Goal: Information Seeking & Learning: Check status

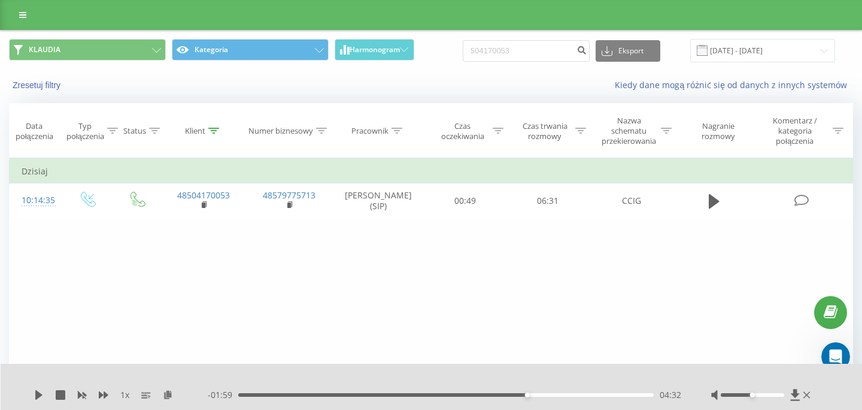
click at [432, 78] on div "Zresetuj filtry Kiedy dane mogą różnić się od danych z innych systemów" at bounding box center [431, 85] width 861 height 29
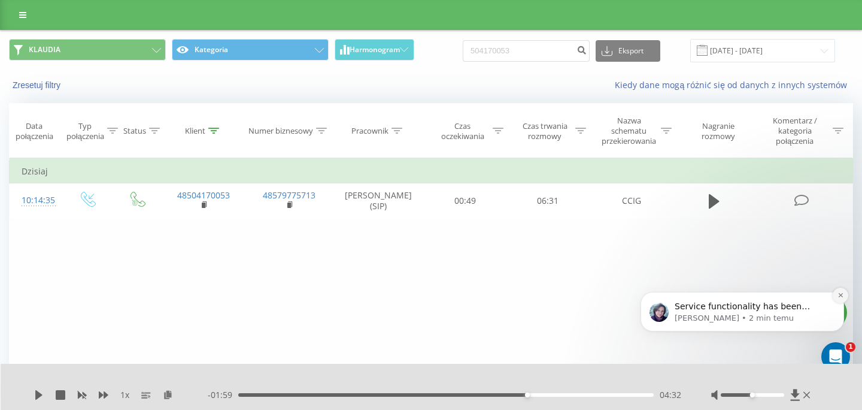
click at [842, 293] on icon "Dismiss notification" at bounding box center [841, 295] width 7 height 7
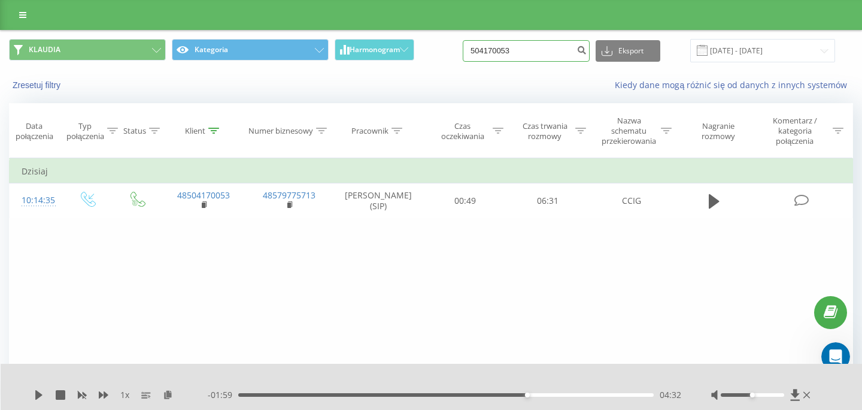
click at [539, 54] on input "504170053" at bounding box center [526, 51] width 127 height 22
paste input "8040709"
type input "508040709"
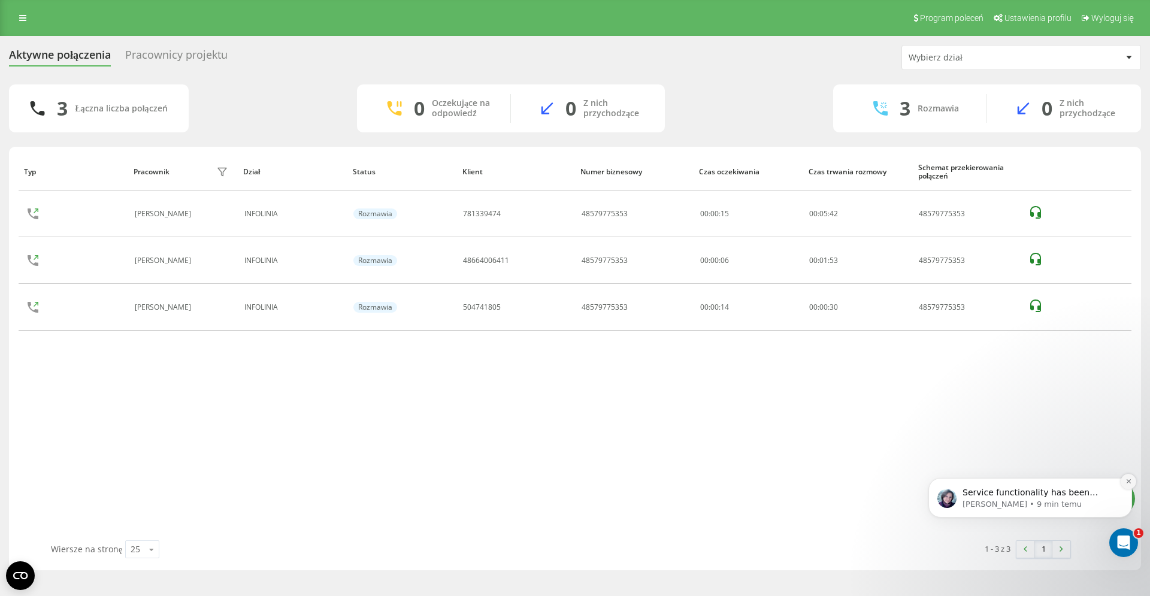
click at [1129, 481] on icon "Dismiss notification" at bounding box center [1128, 481] width 7 height 7
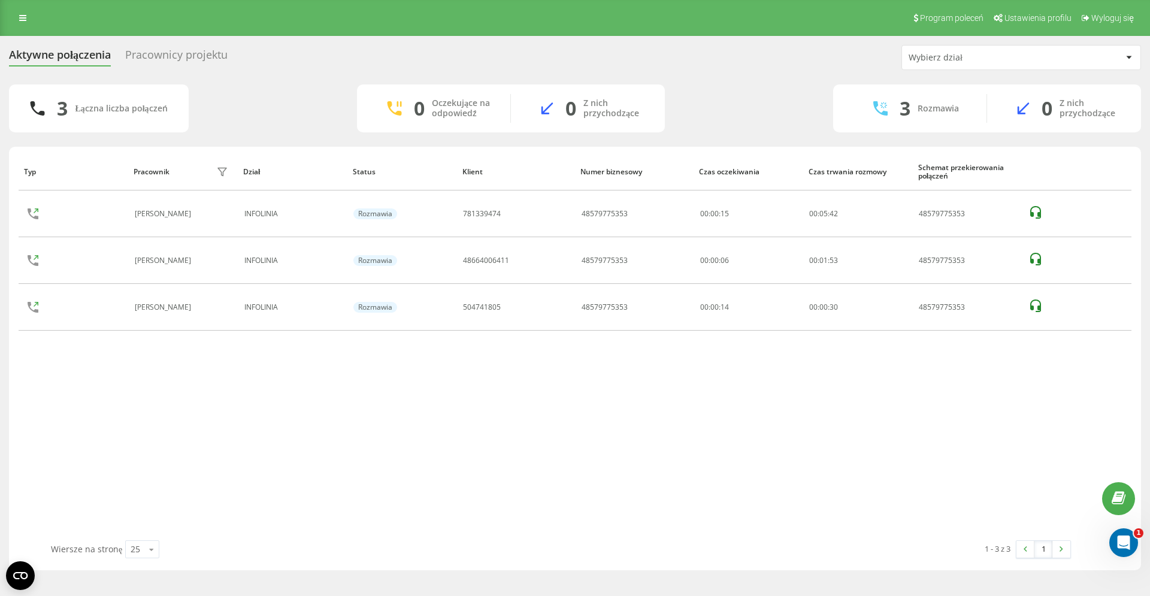
click at [882, 443] on div "Typ Pracownik filtra Dział Status Klient Numer biznesowy Czas oczekiwania Czas …" at bounding box center [575, 346] width 1112 height 387
click at [1127, 539] on icon "Otwórz komunikator Intercom" at bounding box center [1122, 541] width 20 height 20
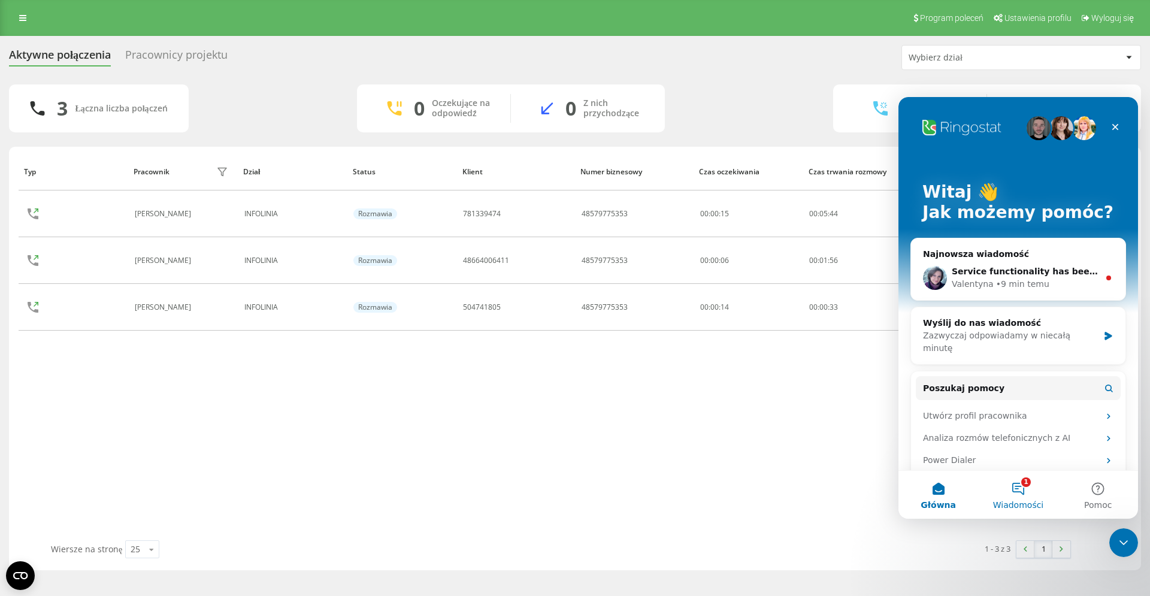
click at [1026, 498] on button "1 Wiadomości" at bounding box center [1018, 495] width 80 height 48
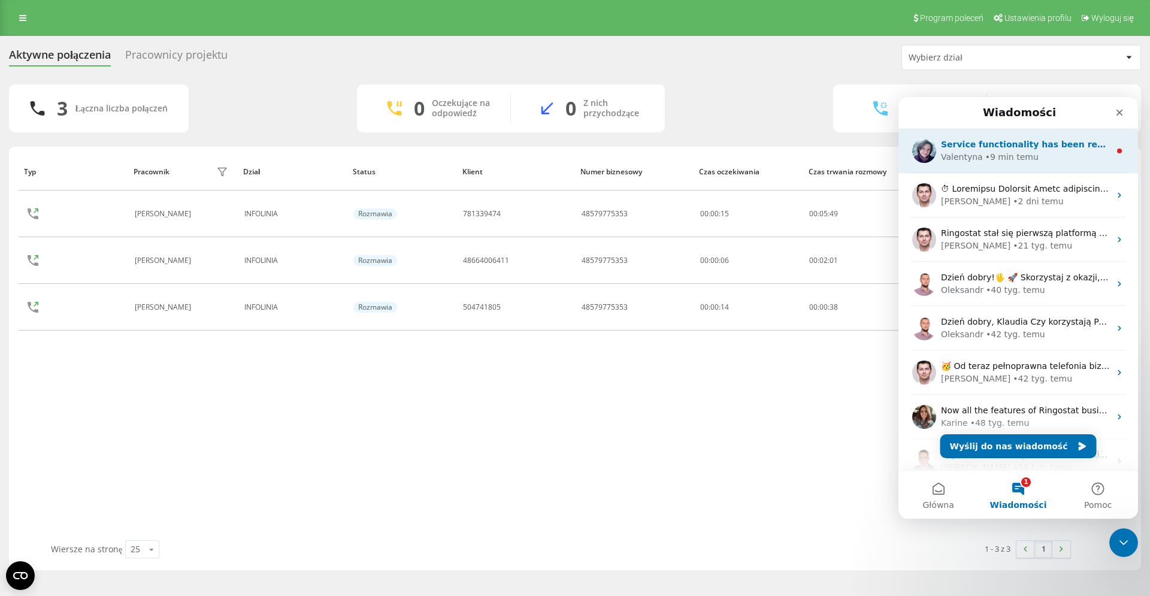
click at [1066, 167] on div "Service functionality has been restored, we're continuing to monitor the situat…" at bounding box center [1017, 151] width 239 height 44
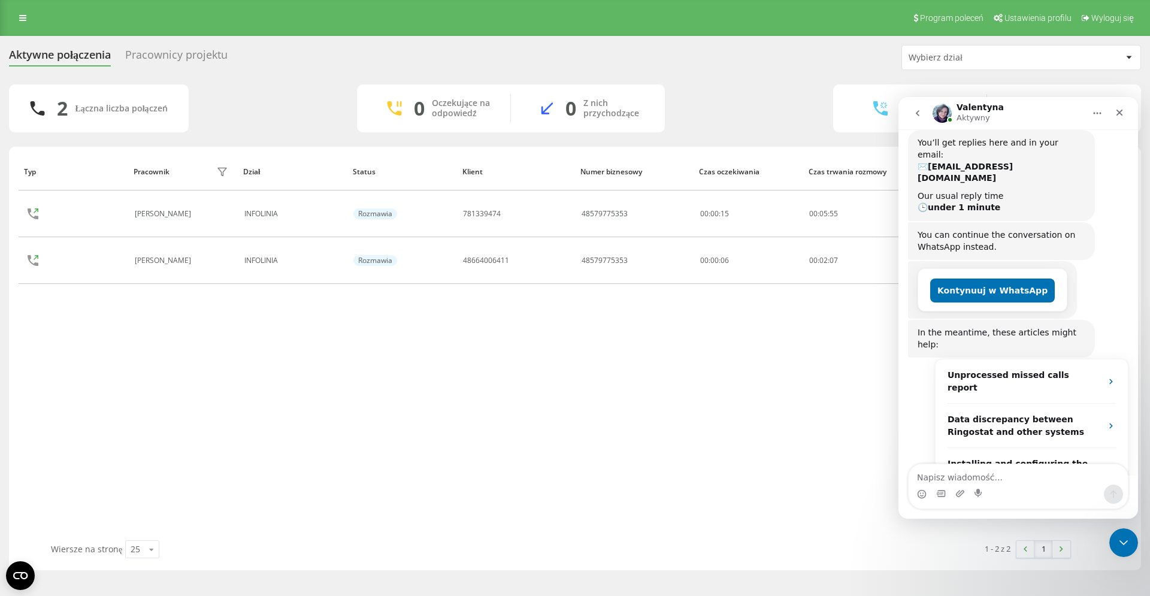
scroll to position [53, 0]
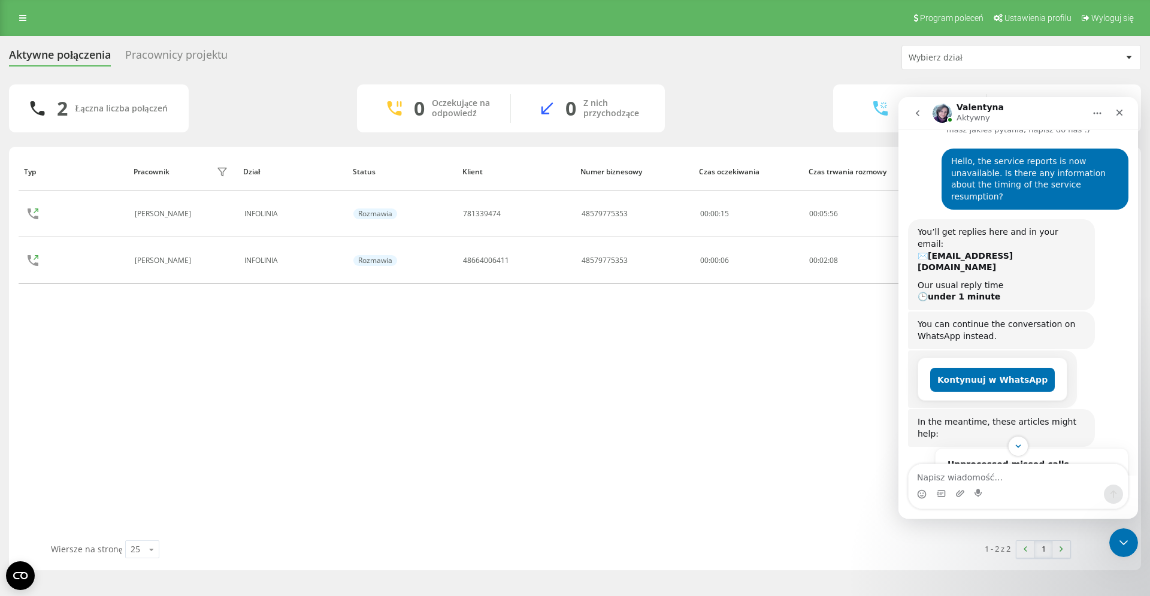
click at [1095, 113] on icon "Główna" at bounding box center [1097, 113] width 10 height 10
click at [917, 110] on icon "go back" at bounding box center [917, 113] width 10 height 10
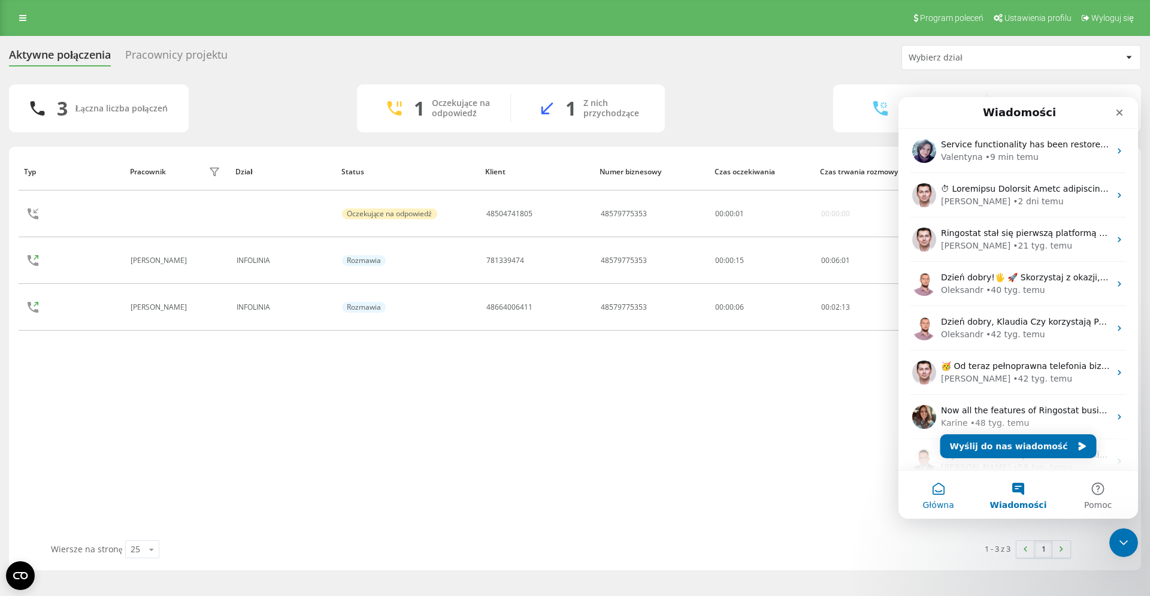
click at [928, 487] on button "Główna" at bounding box center [938, 495] width 80 height 48
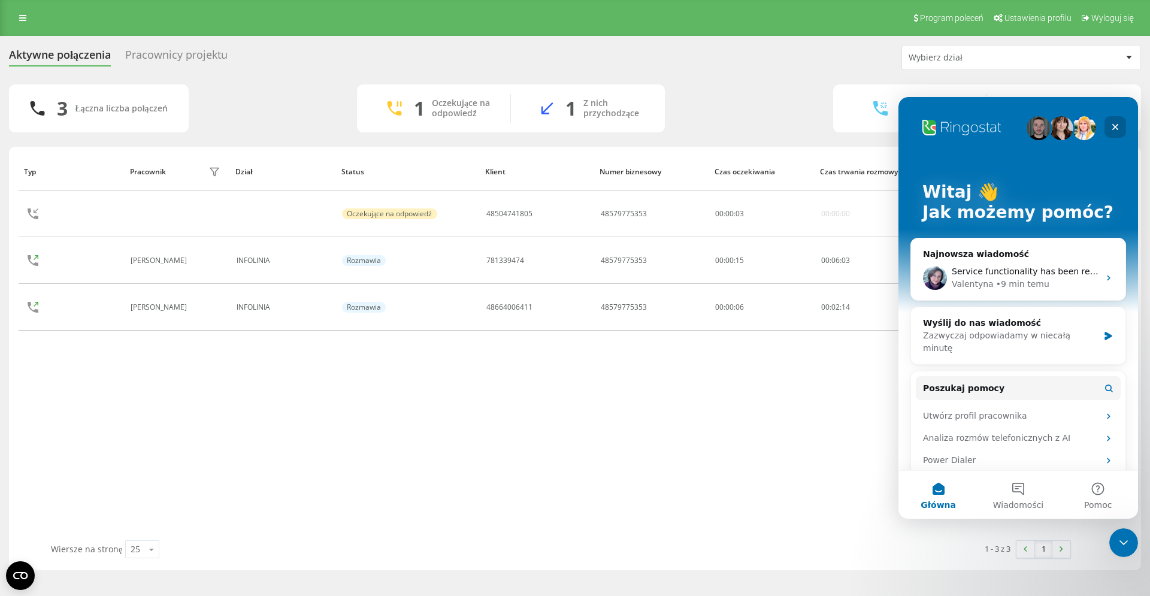
click at [1116, 131] on icon "Zamknij" at bounding box center [1115, 127] width 10 height 10
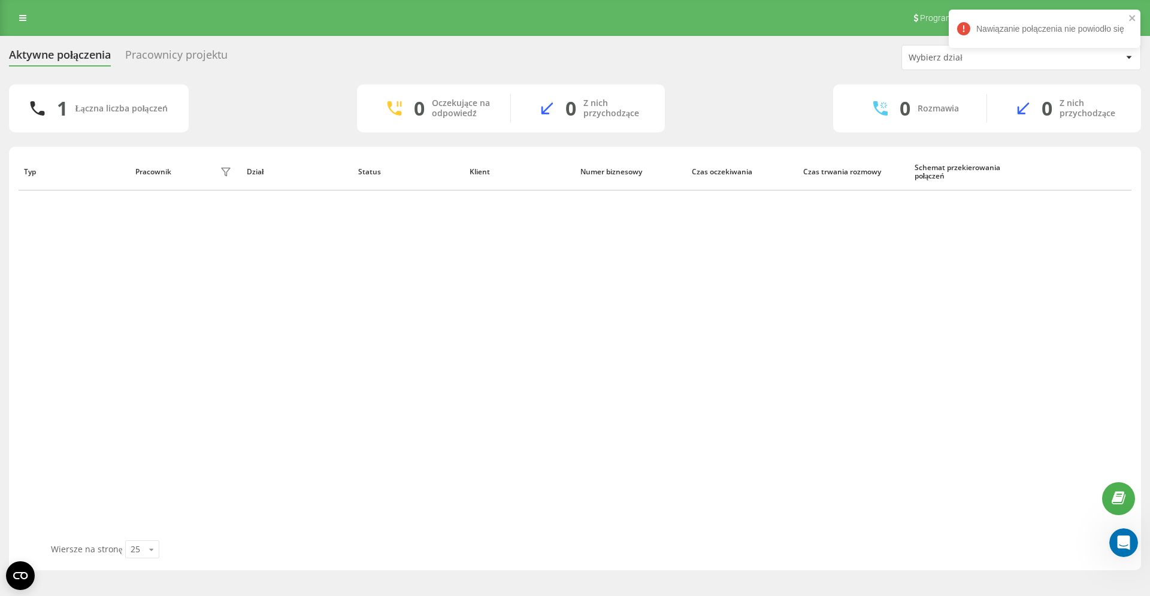
click at [950, 280] on div "Typ Pracownik filtra Dział Status Klient Numer biznesowy Czas oczekiwania Czas …" at bounding box center [575, 346] width 1112 height 387
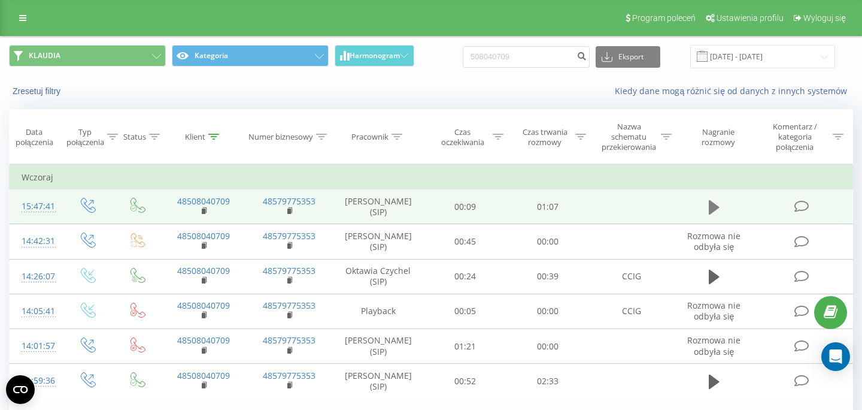
click at [714, 214] on icon at bounding box center [714, 207] width 11 height 14
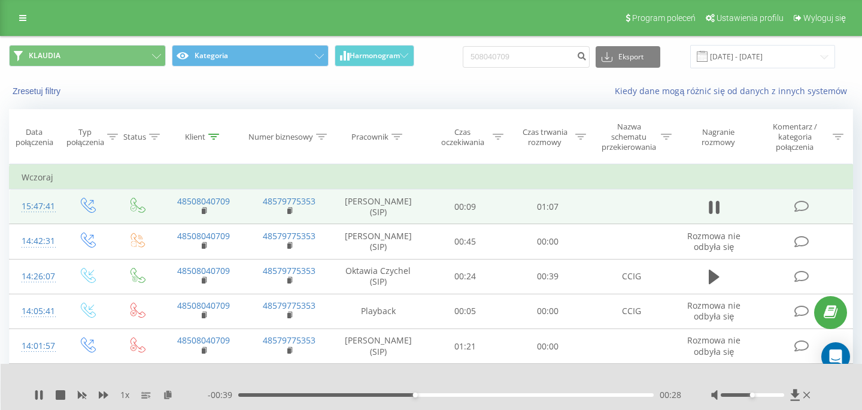
click at [546, 393] on div "00:28" at bounding box center [446, 395] width 416 height 4
click at [507, 393] on div "00:44" at bounding box center [446, 395] width 416 height 4
click at [518, 394] on div "00:45" at bounding box center [446, 395] width 416 height 4
click at [508, 394] on div "00:44" at bounding box center [446, 395] width 416 height 4
click at [486, 394] on div "00:44" at bounding box center [446, 395] width 416 height 4
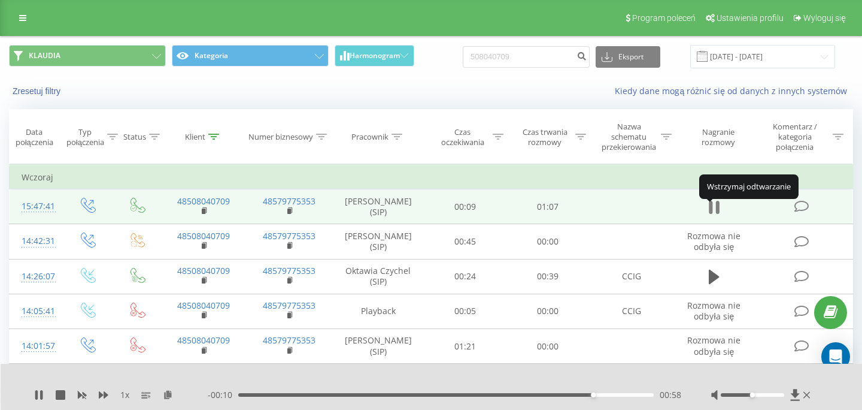
click at [714, 212] on icon at bounding box center [714, 207] width 11 height 17
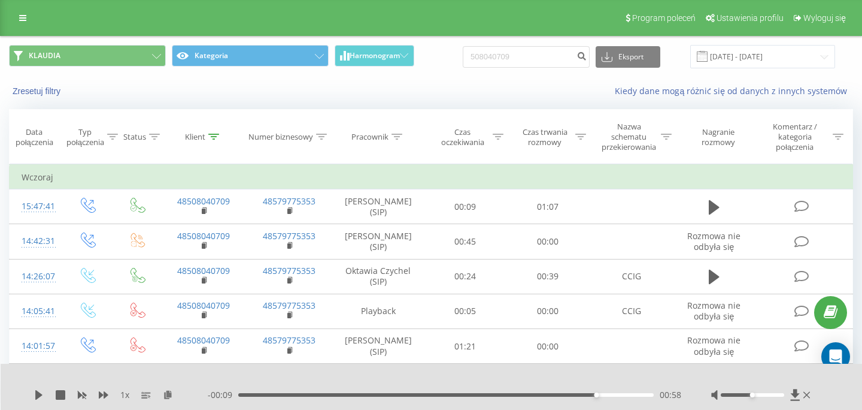
click at [544, 54] on input "508040709" at bounding box center [526, 57] width 127 height 22
type input "48510116835"
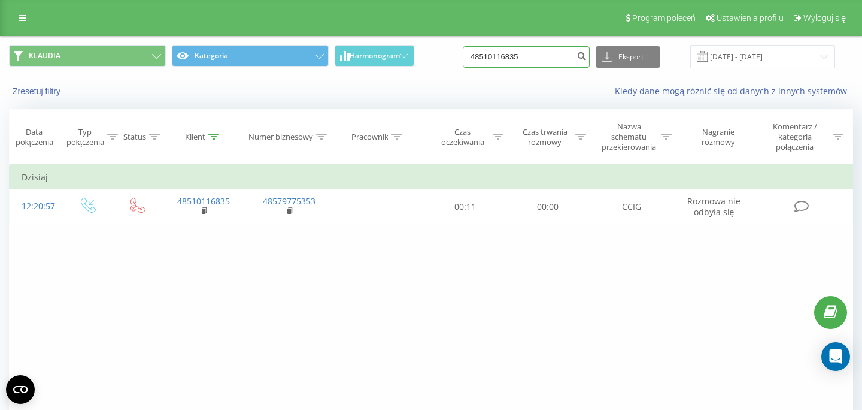
click at [547, 63] on input "48510116835" at bounding box center [526, 57] width 127 height 22
paste input "661233801"
type input "48661233801"
